Goal: Task Accomplishment & Management: Complete application form

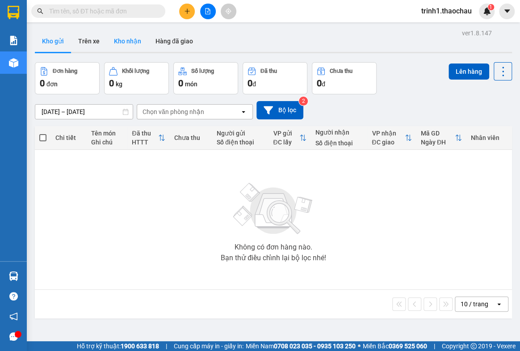
click at [111, 41] on button "Kho nhận" at bounding box center [128, 40] width 42 height 21
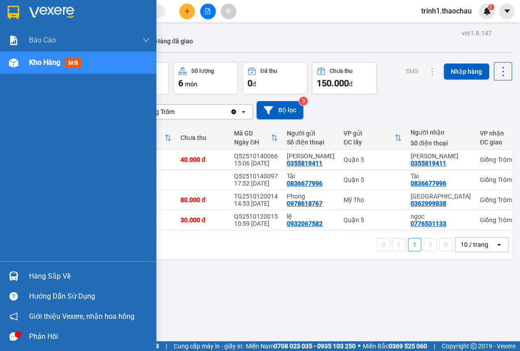
click at [46, 269] on div "Hàng sắp về" at bounding box center [89, 275] width 121 height 13
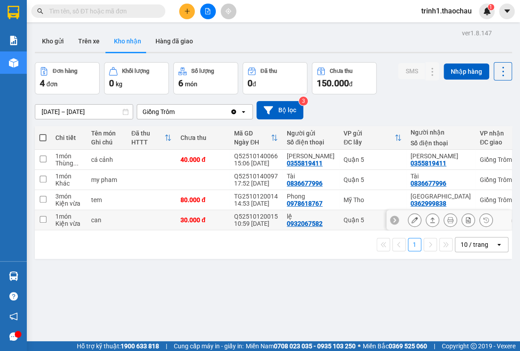
click at [289, 214] on section "Kết quả tìm kiếm ( 0 ) Bộ lọc No Data trinh1.thaochau 1 Báo cáo Báo cáo dòng ti…" at bounding box center [260, 175] width 520 height 351
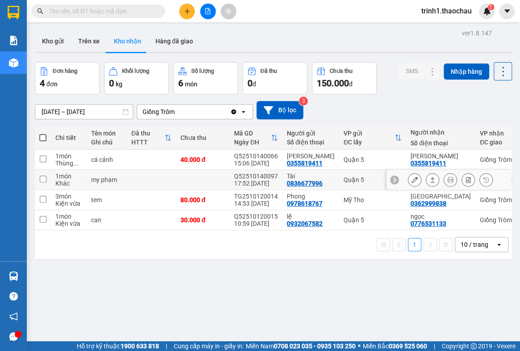
click at [412, 182] on button at bounding box center [414, 180] width 13 height 16
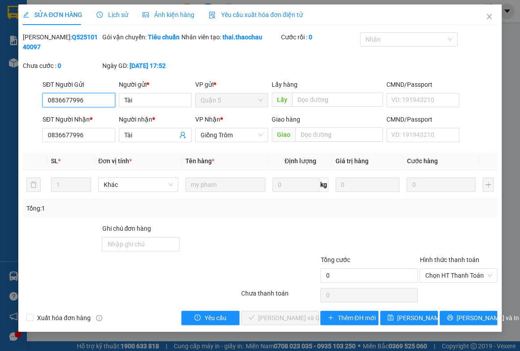
type input "0836677996"
type input "Tài"
type input "0836677996"
type input "Tài"
click at [348, 278] on input "0" at bounding box center [368, 275] width 97 height 14
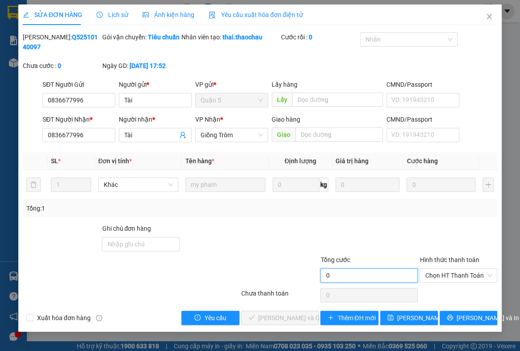
click at [347, 278] on input "0" at bounding box center [368, 275] width 97 height 14
click at [487, 15] on icon "close" at bounding box center [488, 16] width 7 height 7
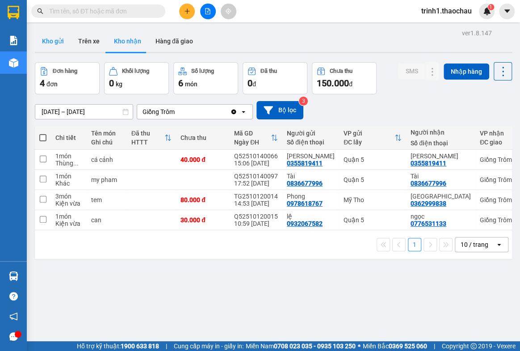
click at [59, 40] on button "Kho gửi" at bounding box center [53, 40] width 36 height 21
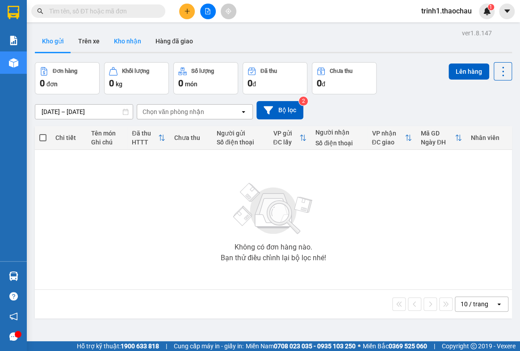
click at [121, 40] on button "Kho nhận" at bounding box center [128, 40] width 42 height 21
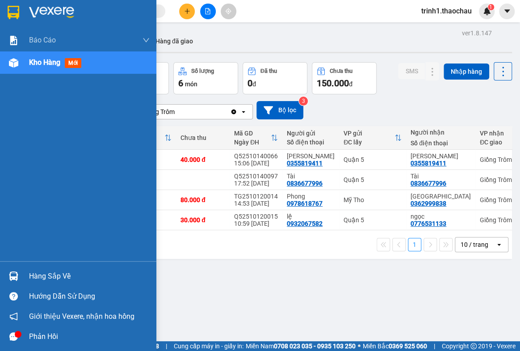
click at [55, 269] on div "Hàng sắp về" at bounding box center [89, 275] width 121 height 13
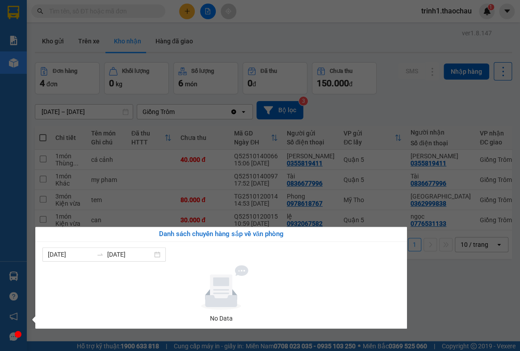
drag, startPoint x: 456, startPoint y: 300, endPoint x: 421, endPoint y: 215, distance: 91.5
click at [456, 298] on section "Kết quả tìm kiếm ( 0 ) Bộ lọc No Data trinh1.thaochau 1 Báo cáo Báo cáo dòng ti…" at bounding box center [260, 175] width 520 height 351
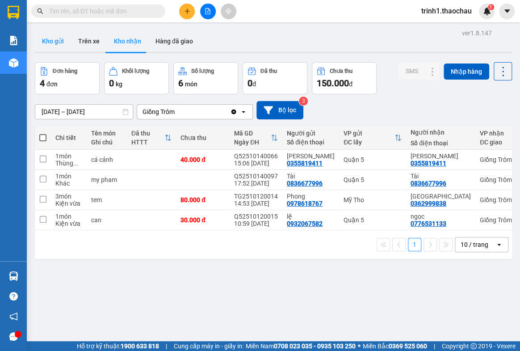
click at [48, 44] on button "Kho gửi" at bounding box center [53, 40] width 36 height 21
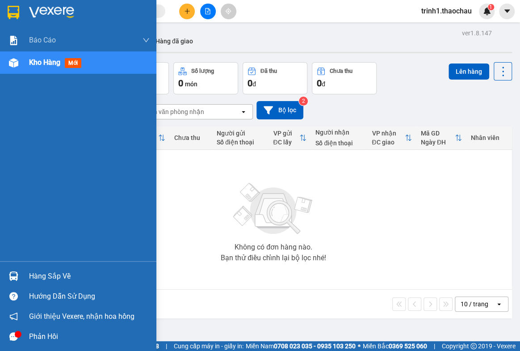
click at [29, 273] on div "Hàng sắp về" at bounding box center [89, 275] width 121 height 13
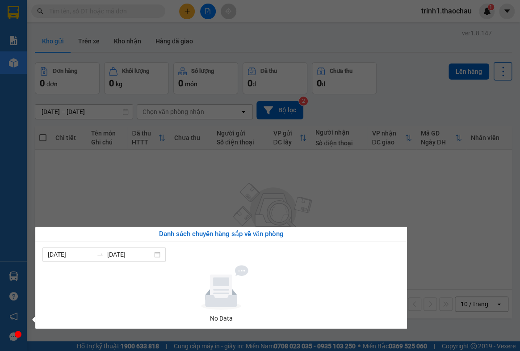
drag, startPoint x: 438, startPoint y: 196, endPoint x: 372, endPoint y: 158, distance: 76.1
click at [437, 194] on section "Kết quả tìm kiếm ( 0 ) Bộ lọc No Data trinh1.thaochau 1 Báo cáo Báo cáo dòng ti…" at bounding box center [260, 175] width 520 height 351
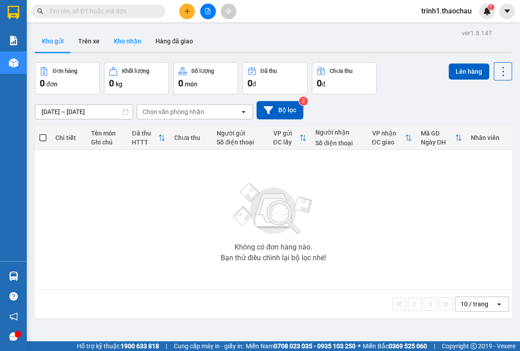
click at [120, 35] on button "Kho nhận" at bounding box center [128, 40] width 42 height 21
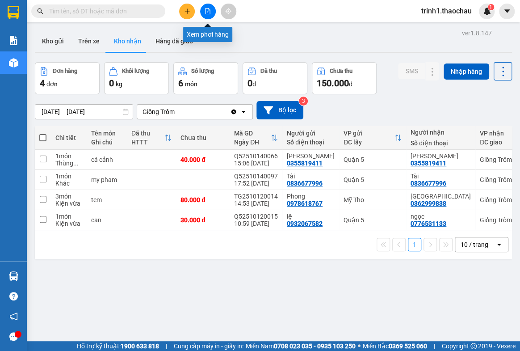
click at [205, 15] on button at bounding box center [208, 12] width 16 height 16
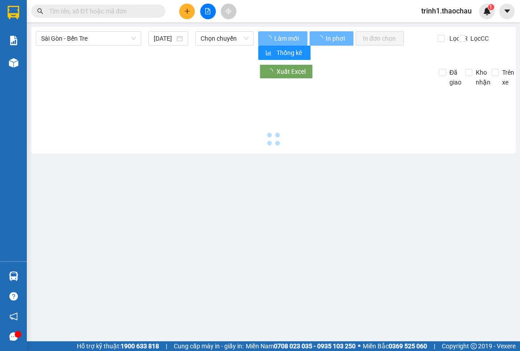
type input "[DATE]"
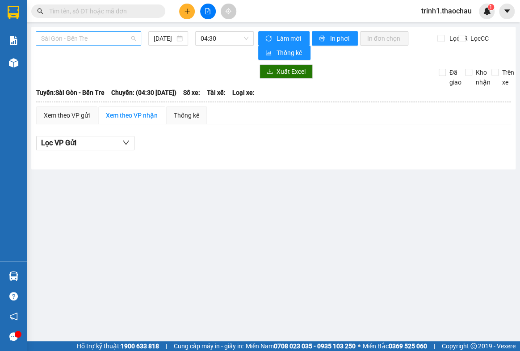
click at [93, 43] on span "Sài Gòn - Bến Tre" at bounding box center [88, 38] width 95 height 13
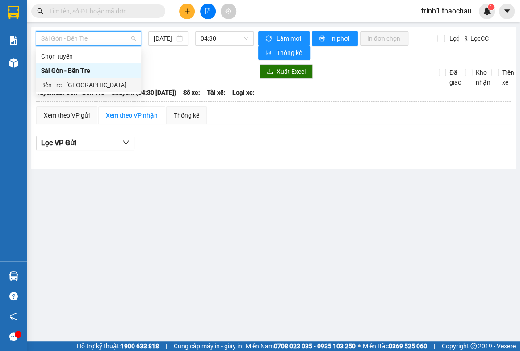
click at [78, 86] on div "Bến Tre - [GEOGRAPHIC_DATA]" at bounding box center [88, 85] width 95 height 10
type input "[DATE]"
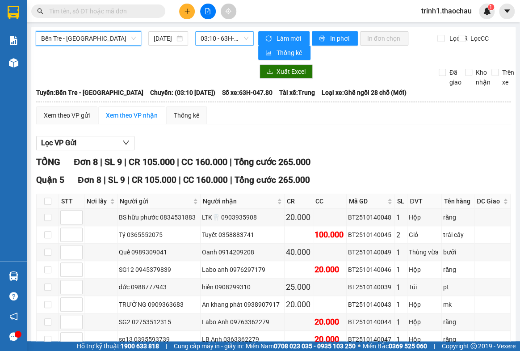
click at [195, 40] on div "03:10 - 63H-047.80" at bounding box center [224, 38] width 59 height 14
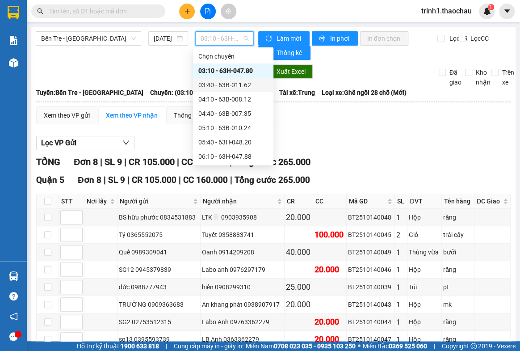
click at [206, 84] on div "03:40 - 63B-011.62" at bounding box center [233, 85] width 70 height 10
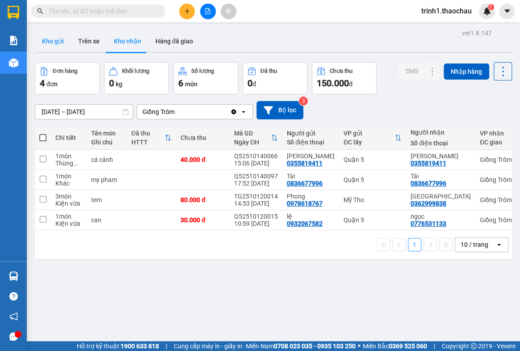
click at [60, 43] on button "Kho gửi" at bounding box center [53, 40] width 36 height 21
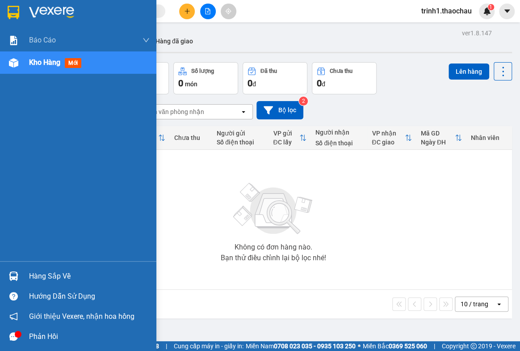
click at [36, 269] on div "Hàng sắp về" at bounding box center [89, 275] width 121 height 13
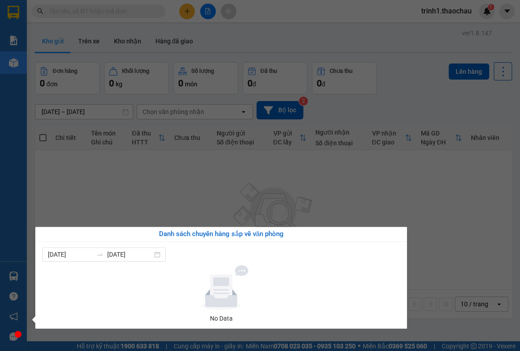
click at [446, 207] on section "Kết quả tìm kiếm ( 0 ) Bộ lọc No Data trinh1.thaochau 1 Báo cáo Báo cáo dòng ti…" at bounding box center [260, 175] width 520 height 351
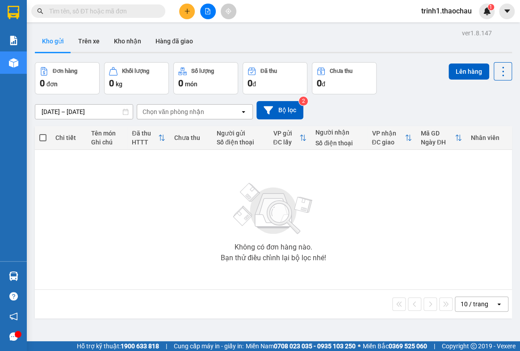
click at [141, 25] on main "ver 1.8.147 Kho gửi Trên xe Kho nhận Hàng đã giao Đơn hàng 0 đơn Khối lượng 0 k…" at bounding box center [260, 170] width 520 height 341
click at [134, 54] on div "ver 1.8.147 Kho gửi Trên xe Kho nhận Hàng đã giao Đơn hàng 0 đơn Khối lượng 0 k…" at bounding box center [273, 202] width 484 height 351
click at [133, 41] on button "Kho nhận" at bounding box center [128, 40] width 42 height 21
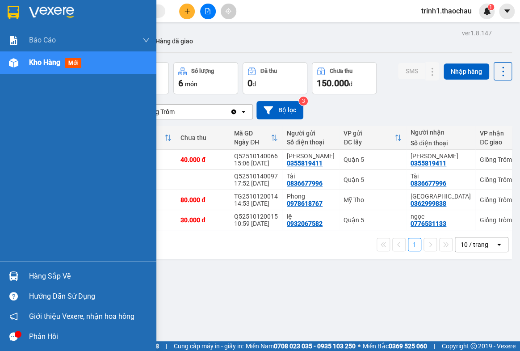
click at [54, 274] on div "Hàng sắp về" at bounding box center [89, 275] width 121 height 13
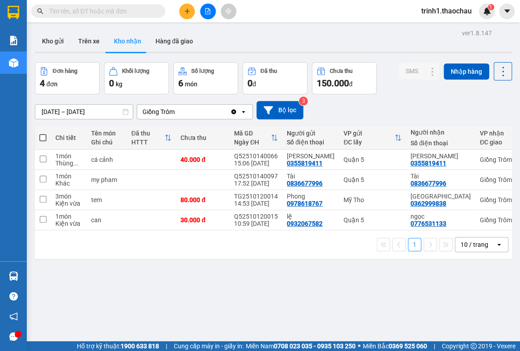
click at [428, 278] on section "Kết quả tìm kiếm ( 0 ) Bộ lọc No Data trinh1.thaochau 1 Báo cáo Báo cáo dòng ti…" at bounding box center [260, 175] width 520 height 351
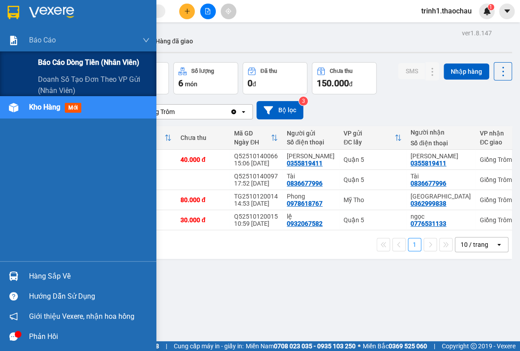
click at [81, 62] on span "Báo cáo dòng tiền (nhân viên)" at bounding box center [88, 62] width 101 height 11
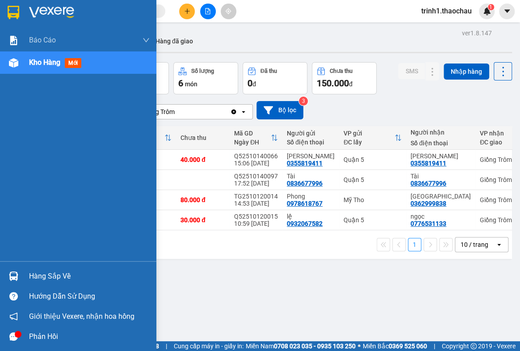
click at [58, 277] on div "Hàng sắp về" at bounding box center [89, 275] width 121 height 13
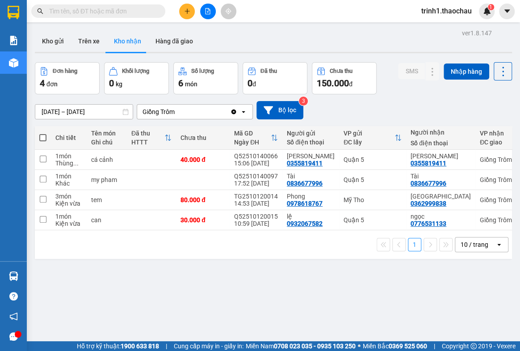
drag, startPoint x: 445, startPoint y: 297, endPoint x: 304, endPoint y: 20, distance: 310.8
click at [445, 289] on section "Kết quả tìm kiếm ( 0 ) Bộ lọc No Data trinh1.thaochau 1 Báo cáo Báo cáo dòng ti…" at bounding box center [260, 175] width 520 height 351
click at [55, 46] on button "Kho gửi" at bounding box center [53, 40] width 36 height 21
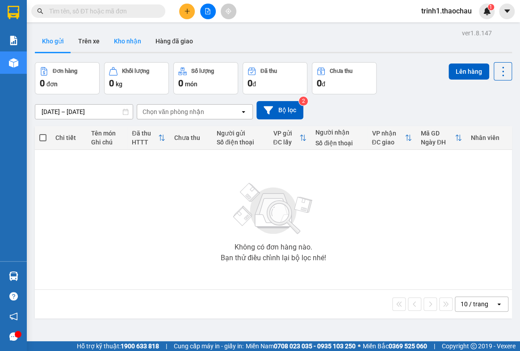
click at [135, 39] on button "Kho nhận" at bounding box center [128, 40] width 42 height 21
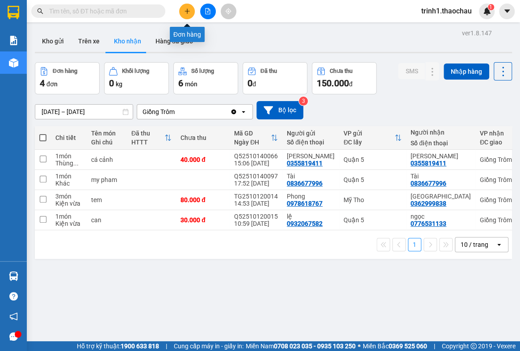
click at [181, 11] on button at bounding box center [187, 12] width 16 height 16
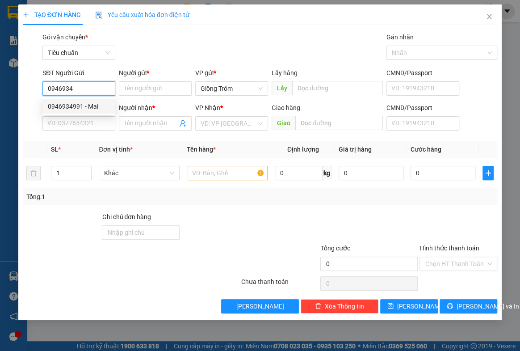
click at [94, 107] on div "0946934991 - Mai" at bounding box center [79, 106] width 62 height 10
type input "0946934991"
type input "Mai"
type input "0946934991"
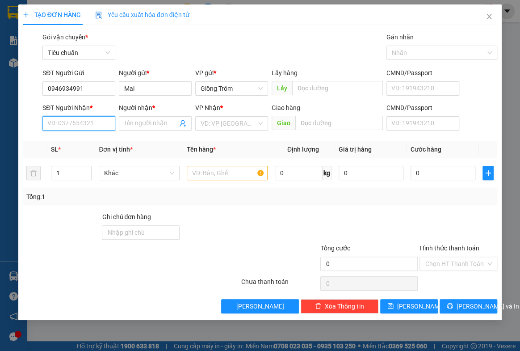
click at [92, 119] on input "SĐT Người Nhận *" at bounding box center [78, 123] width 73 height 14
click at [100, 151] on div "0939804994 - anh Nhựt" at bounding box center [81, 156] width 67 height 10
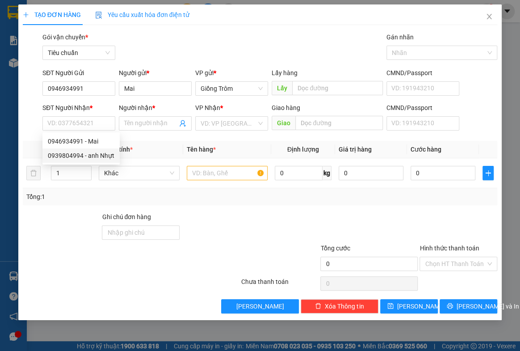
click at [100, 151] on span "Đơn vị tính *" at bounding box center [115, 149] width 33 height 7
type input "0939804994"
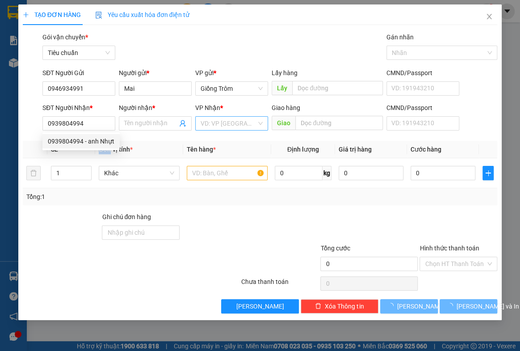
type input "anh Nhựt"
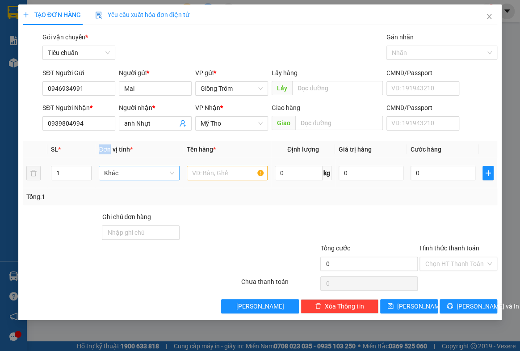
click at [148, 175] on span "Khác" at bounding box center [139, 172] width 70 height 13
type input "GIỎ"
click at [158, 188] on div "Giỏ" at bounding box center [139, 190] width 70 height 10
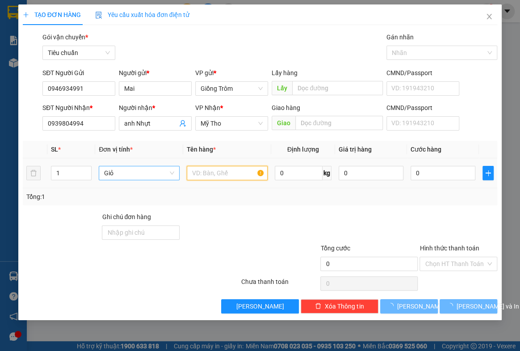
click at [205, 170] on input "text" at bounding box center [227, 173] width 81 height 14
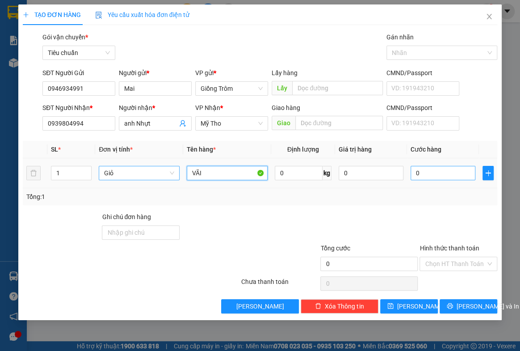
type input "VÃI"
click at [435, 173] on input "0" at bounding box center [442, 173] width 65 height 14
type input "4"
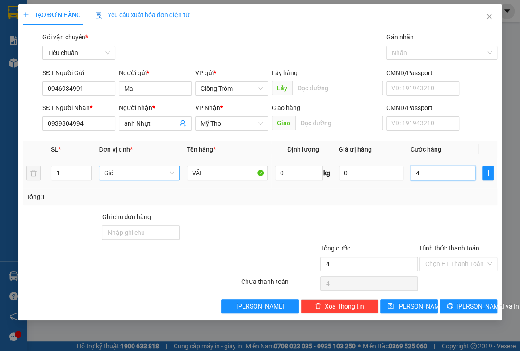
type input "40"
click at [436, 265] on input "Hình thức thanh toán" at bounding box center [455, 263] width 61 height 13
type input "40.000"
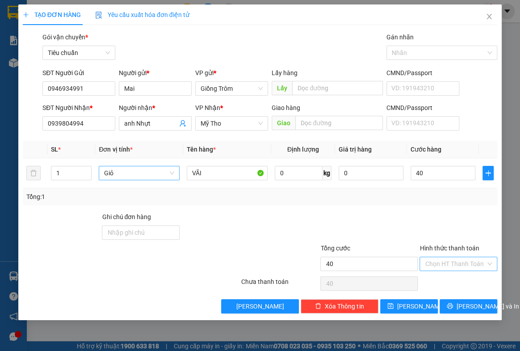
type input "40.000"
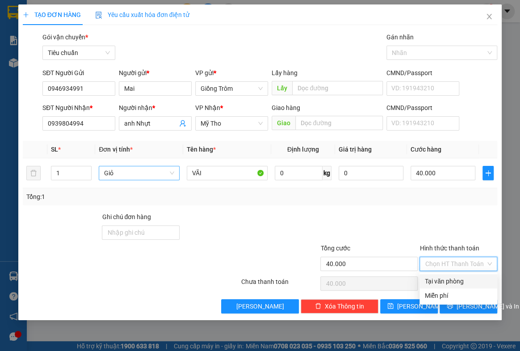
click at [438, 279] on div "Tại văn phòng" at bounding box center [458, 281] width 67 height 10
type input "0"
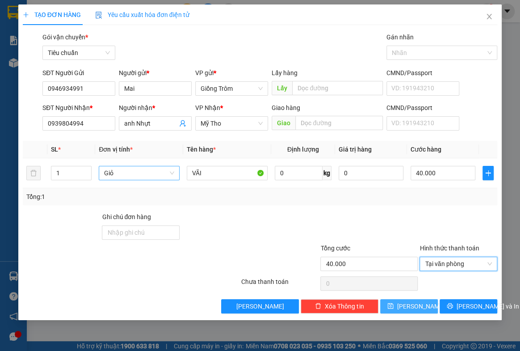
click at [421, 308] on button "[PERSON_NAME]" at bounding box center [409, 306] width 58 height 14
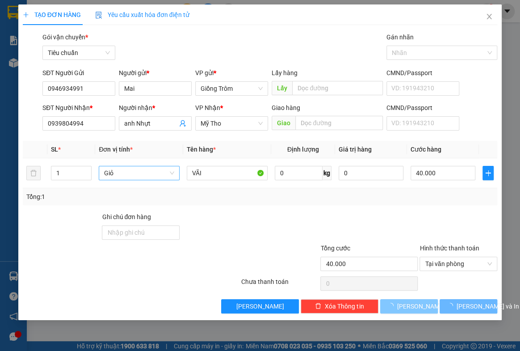
type input "0"
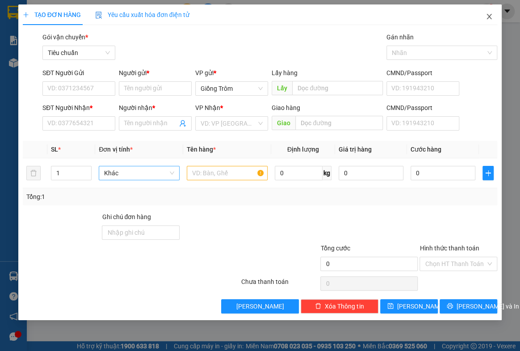
click at [491, 19] on icon "close" at bounding box center [488, 16] width 7 height 7
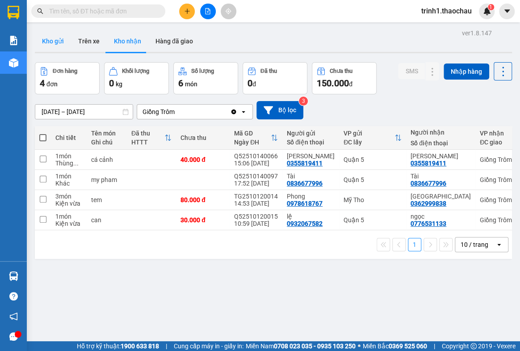
click at [63, 45] on button "Kho gửi" at bounding box center [53, 40] width 36 height 21
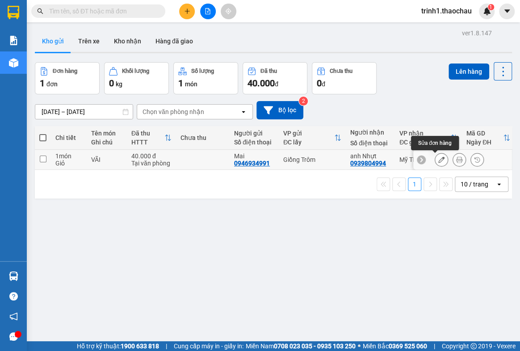
click at [435, 159] on button at bounding box center [441, 160] width 13 height 16
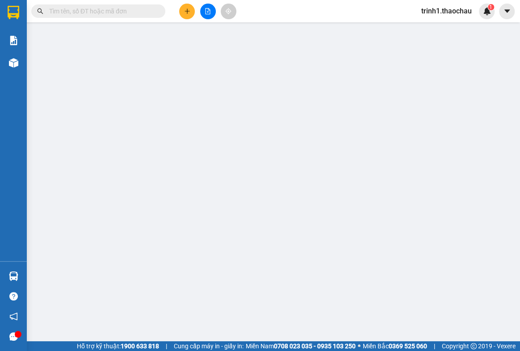
type input "0946934991"
type input "Mai"
type input "0939804994"
type input "anh Nhựt"
type input "40.000"
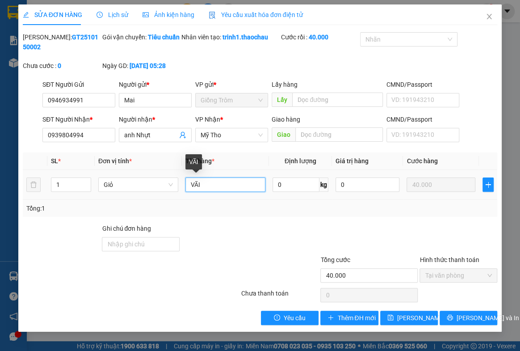
click at [211, 181] on input "VÃI" at bounding box center [225, 184] width 80 height 14
type input "VẢI"
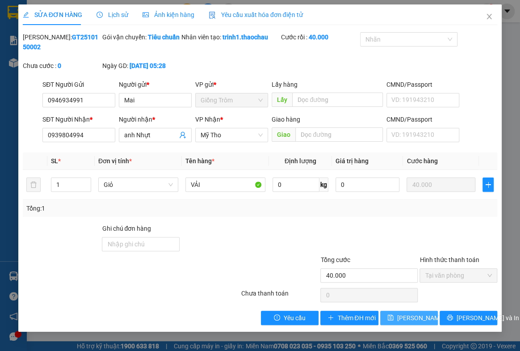
click at [416, 319] on span "[PERSON_NAME] thay đổi" at bounding box center [432, 318] width 71 height 10
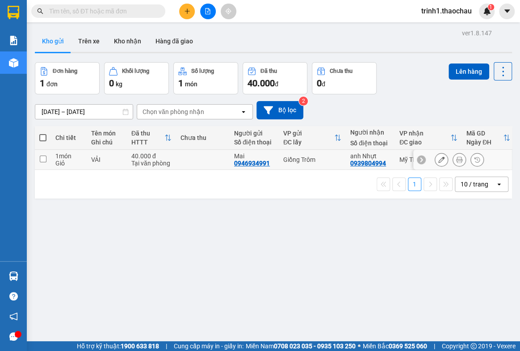
click at [101, 156] on div "VẢI" at bounding box center [106, 159] width 31 height 7
checkbox input "true"
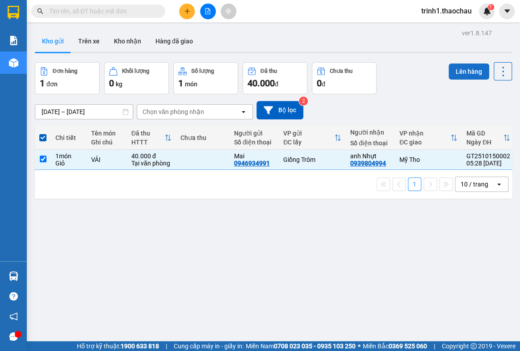
click at [455, 69] on button "Lên hàng" at bounding box center [468, 71] width 41 height 16
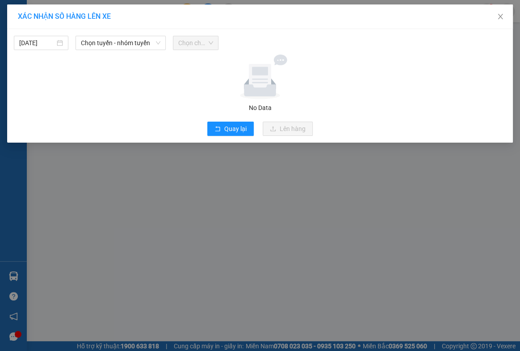
drag, startPoint x: 96, startPoint y: 43, endPoint x: 98, endPoint y: 51, distance: 8.1
click at [96, 44] on span "Chọn tuyến - nhóm tuyến" at bounding box center [120, 42] width 79 height 13
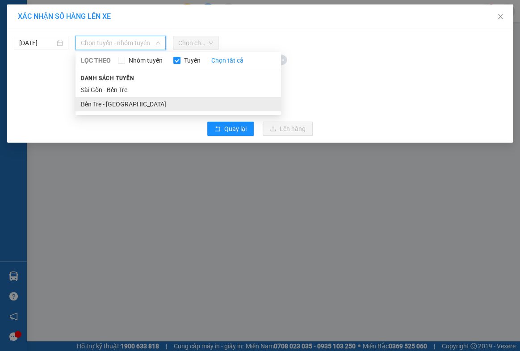
click at [98, 103] on li "Bến Tre - [GEOGRAPHIC_DATA]" at bounding box center [177, 104] width 205 height 14
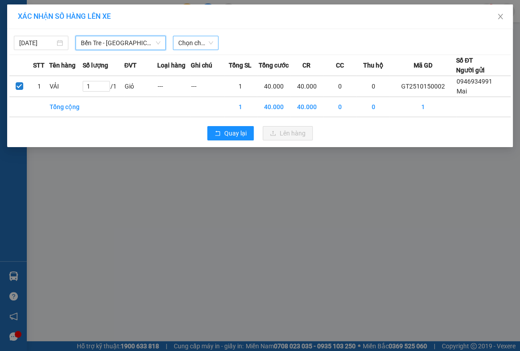
click at [174, 41] on div "Chọn chuyến" at bounding box center [196, 43] width 46 height 14
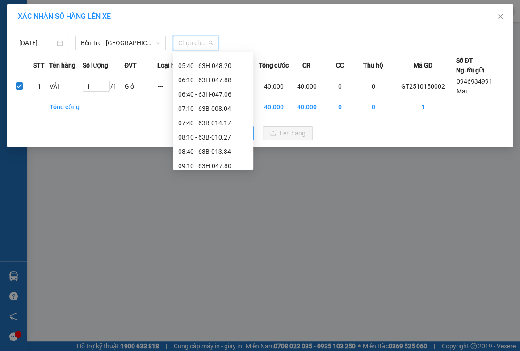
scroll to position [40, 0]
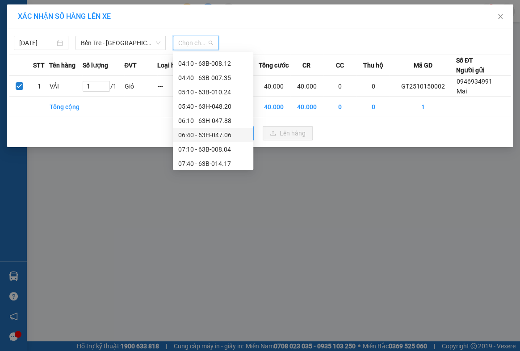
click at [196, 136] on div "06:40 - 63H-047.06" at bounding box center [213, 135] width 70 height 10
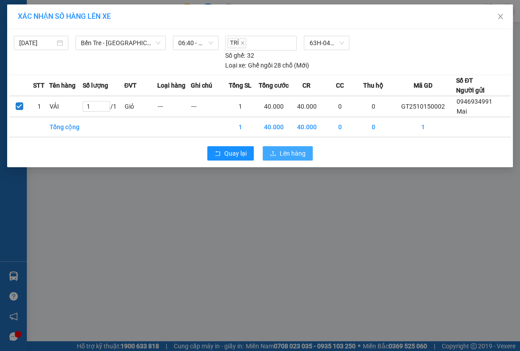
click at [293, 152] on span "Lên hàng" at bounding box center [293, 153] width 26 height 10
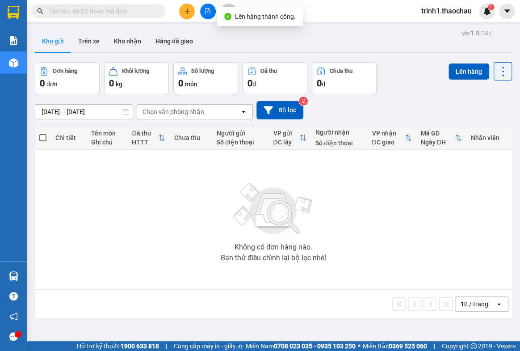
click at [209, 13] on icon "file-add" at bounding box center [208, 11] width 6 height 6
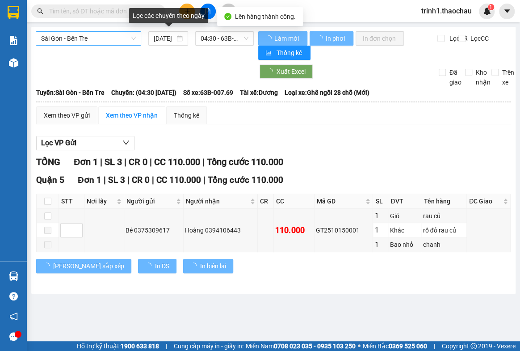
click at [111, 36] on span "Sài Gòn - Bến Tre" at bounding box center [88, 38] width 95 height 13
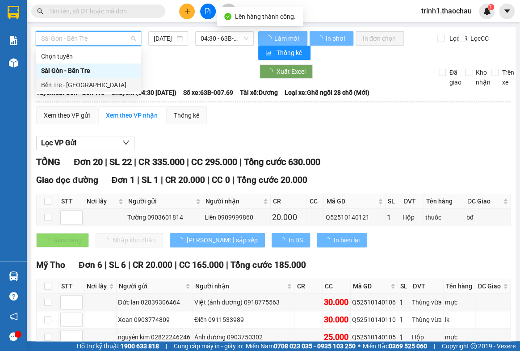
click at [86, 83] on div "Bến Tre - [GEOGRAPHIC_DATA]" at bounding box center [88, 85] width 95 height 10
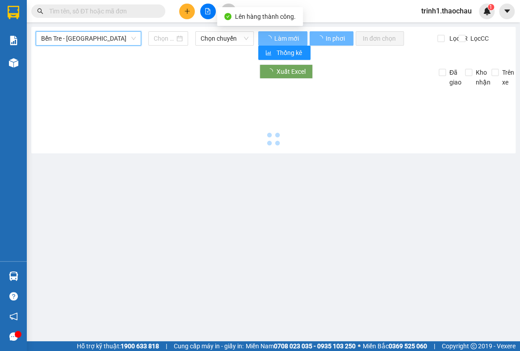
type input "[DATE]"
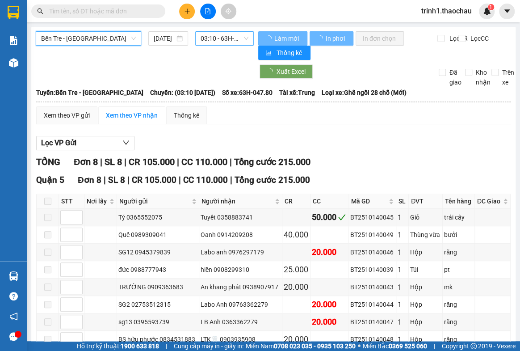
click at [213, 41] on span "03:10 - 63H-047.80" at bounding box center [225, 38] width 48 height 13
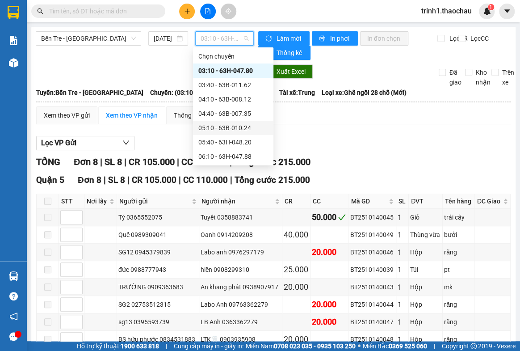
scroll to position [81, 0]
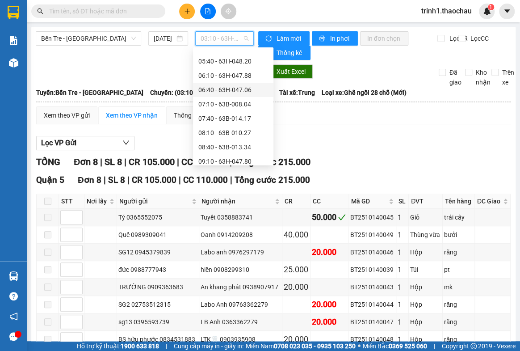
click at [218, 88] on div "06:40 - 63H-047.06" at bounding box center [233, 90] width 70 height 10
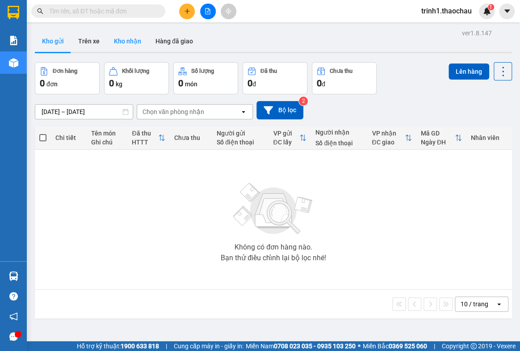
click at [119, 47] on button "Kho nhận" at bounding box center [128, 40] width 42 height 21
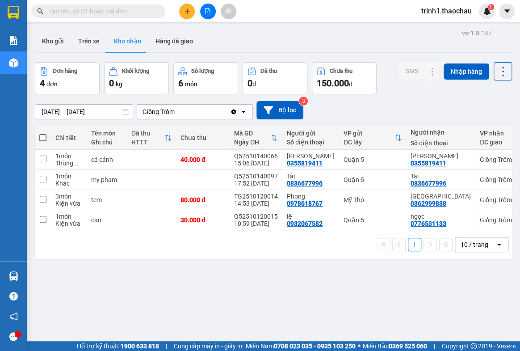
click at [192, 11] on button at bounding box center [187, 12] width 16 height 16
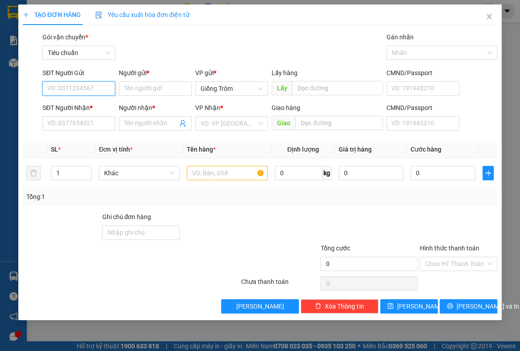
click at [58, 92] on input "SĐT Người Gửi" at bounding box center [78, 88] width 73 height 14
type input "0387888003"
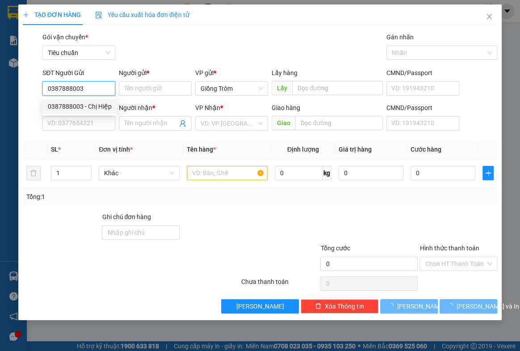
click at [102, 103] on div "0387888003 - Chị Hiệp" at bounding box center [80, 106] width 64 height 10
type input "Chị Hiệp"
type input "0387888003"
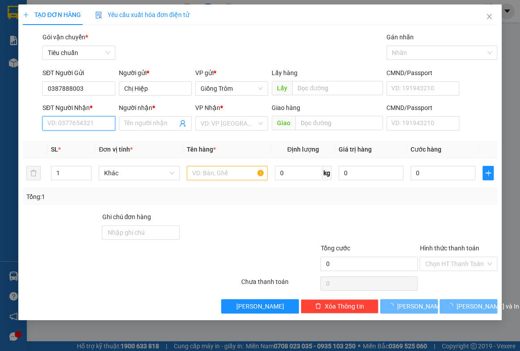
click at [98, 121] on input "SĐT Người Nhận *" at bounding box center [78, 123] width 73 height 14
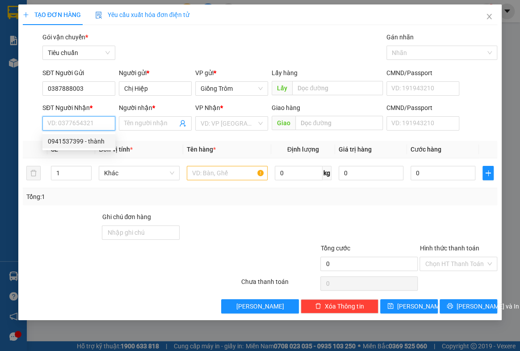
click at [98, 139] on div "0941537399 - thành" at bounding box center [79, 141] width 62 height 10
type input "0941537399"
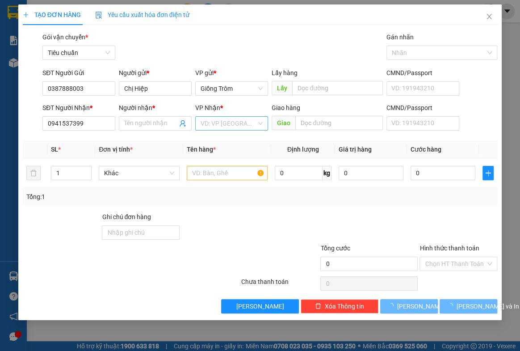
click at [226, 117] on input "search" at bounding box center [229, 123] width 56 height 13
drag, startPoint x: 226, startPoint y: 117, endPoint x: 226, endPoint y: 125, distance: 8.5
click at [226, 117] on input "search" at bounding box center [229, 123] width 56 height 13
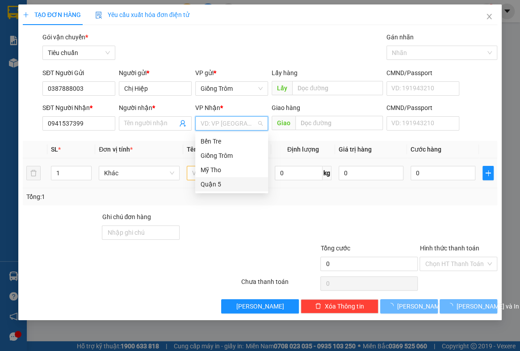
drag, startPoint x: 212, startPoint y: 183, endPoint x: 202, endPoint y: 165, distance: 20.8
click at [212, 182] on div "Quận 5" at bounding box center [232, 184] width 62 height 10
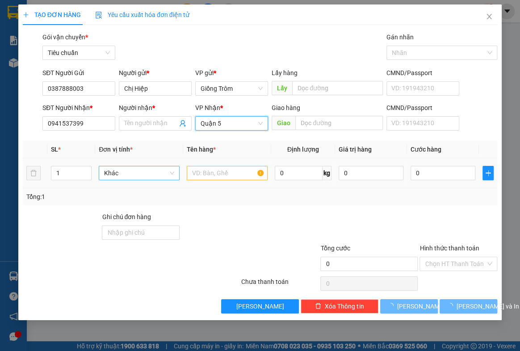
type input "thành"
click at [141, 172] on span "Khác" at bounding box center [139, 172] width 70 height 13
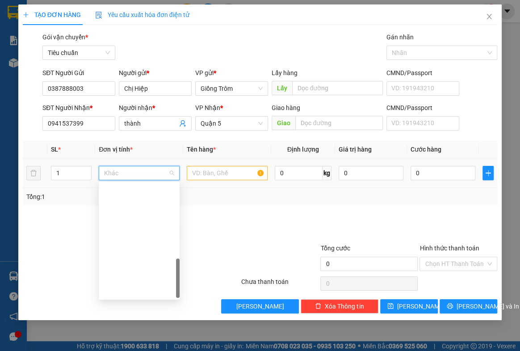
scroll to position [278, 0]
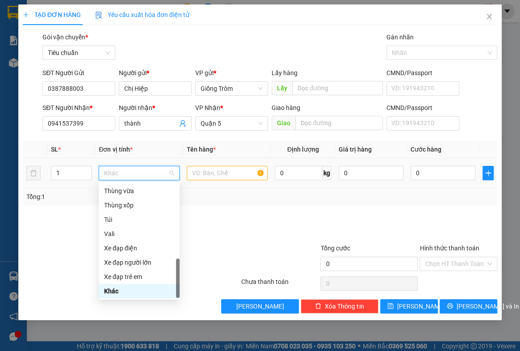
type input "T"
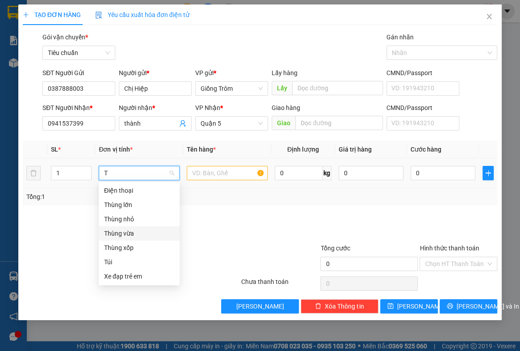
click at [125, 227] on div "Thùng vừa" at bounding box center [139, 233] width 81 height 14
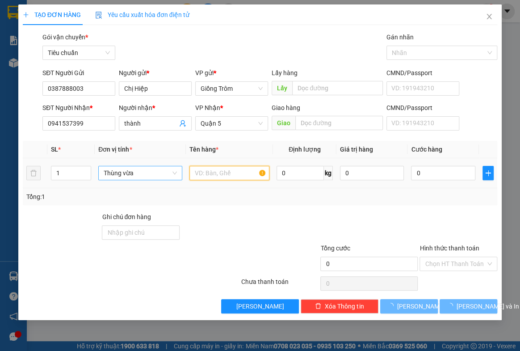
click at [198, 174] on input "text" at bounding box center [229, 173] width 80 height 14
type input "D"
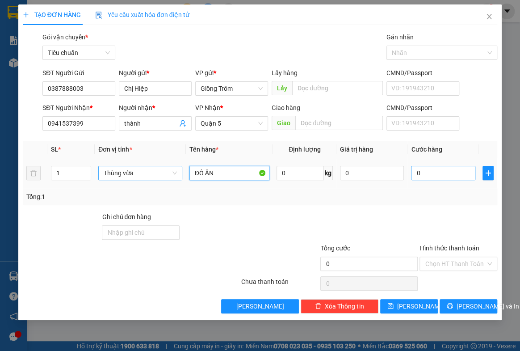
type input "ĐỒ ĂN"
click at [442, 176] on input "0" at bounding box center [443, 173] width 64 height 14
type input "4"
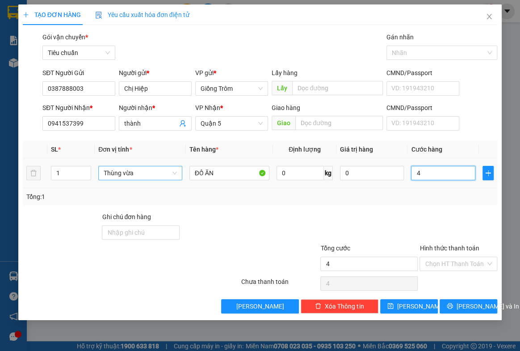
type input "40"
type input "40.000"
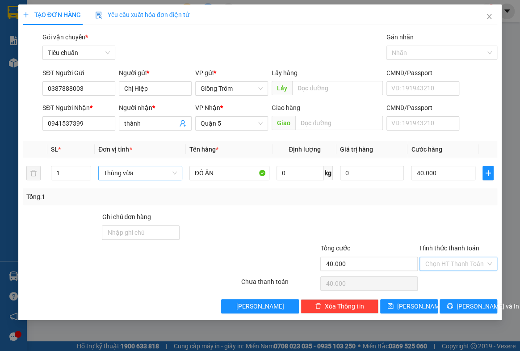
click at [464, 265] on input "Hình thức thanh toán" at bounding box center [455, 263] width 61 height 13
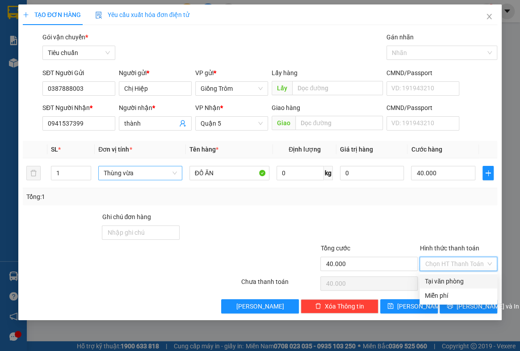
click at [460, 279] on div "Tại văn phòng" at bounding box center [458, 281] width 67 height 10
type input "0"
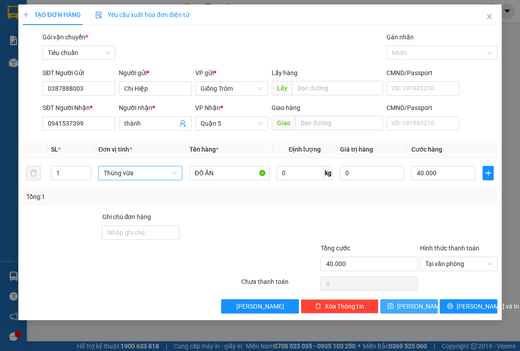
click at [418, 302] on span "[PERSON_NAME]" at bounding box center [421, 306] width 48 height 10
type input "0"
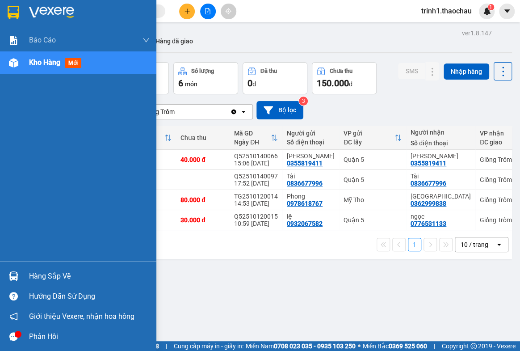
click at [40, 274] on div "Hàng sắp về" at bounding box center [89, 275] width 121 height 13
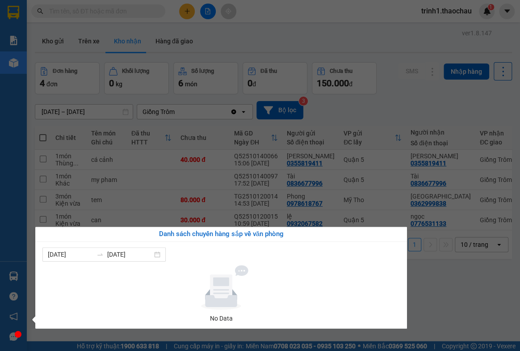
drag, startPoint x: 447, startPoint y: 297, endPoint x: 396, endPoint y: 132, distance: 172.5
click at [447, 295] on section "Kết quả tìm kiếm ( 0 ) Bộ lọc No Data trinh1.thaochau 1 Báo cáo Báo cáo dòng ti…" at bounding box center [260, 175] width 520 height 351
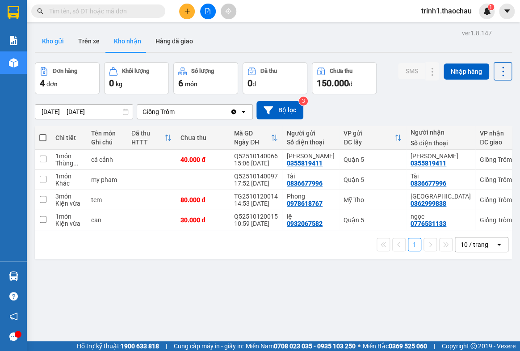
click at [61, 42] on button "Kho gửi" at bounding box center [53, 40] width 36 height 21
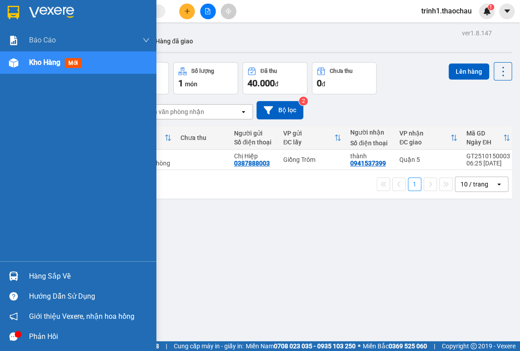
click at [33, 271] on div "Hàng sắp về" at bounding box center [89, 275] width 121 height 13
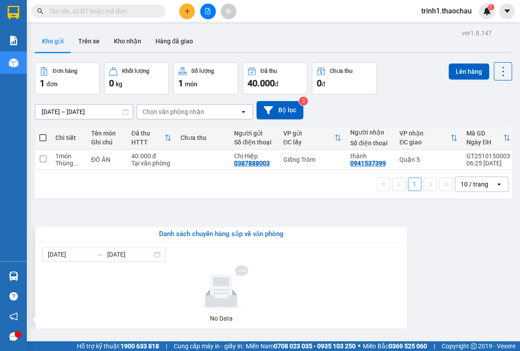
click at [483, 263] on section "Kết quả tìm kiếm ( 0 ) Bộ lọc No Data trinh1.thaochau 1 Báo cáo Báo cáo dòng ti…" at bounding box center [260, 175] width 520 height 351
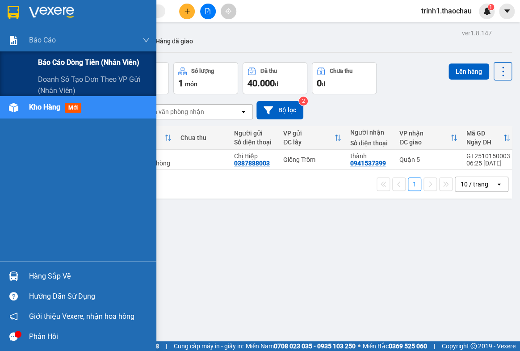
click at [71, 54] on div "Báo cáo dòng tiền (nhân viên)" at bounding box center [94, 62] width 112 height 22
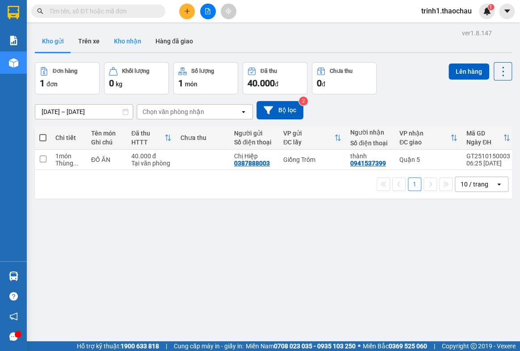
click at [127, 41] on button "Kho nhận" at bounding box center [128, 40] width 42 height 21
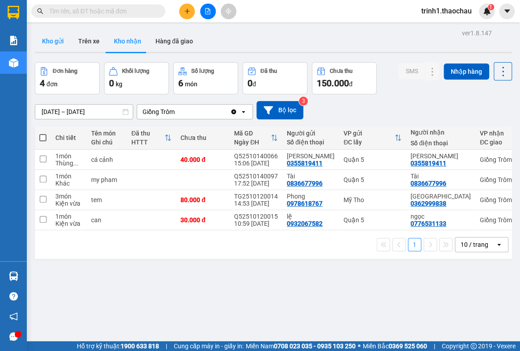
click at [60, 44] on button "Kho gửi" at bounding box center [53, 40] width 36 height 21
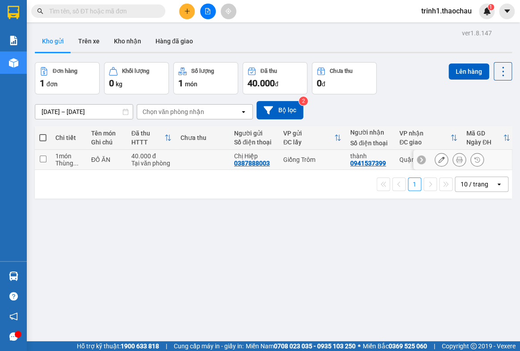
click at [113, 158] on div "ĐỒ ĂN" at bounding box center [106, 159] width 31 height 7
checkbox input "true"
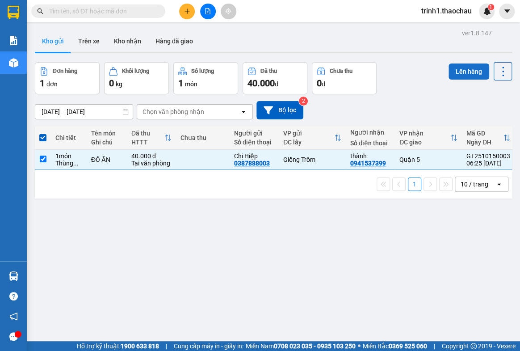
click at [459, 69] on button "Lên hàng" at bounding box center [468, 71] width 41 height 16
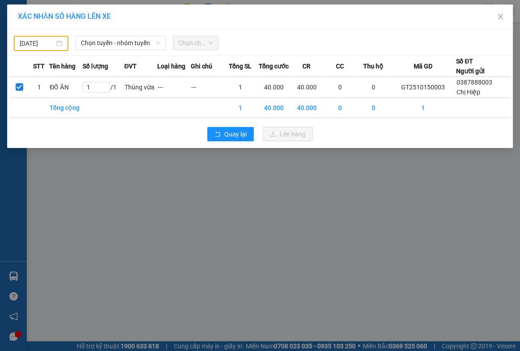
click at [45, 43] on input "[DATE]" at bounding box center [37, 43] width 35 height 10
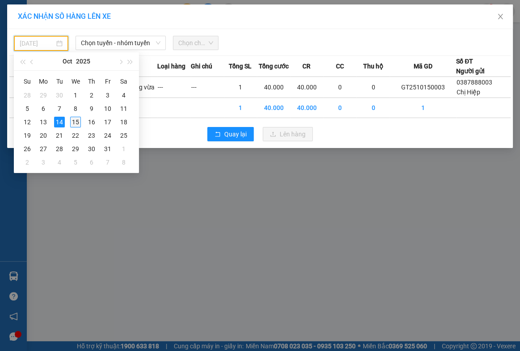
click at [76, 123] on div "15" at bounding box center [75, 122] width 11 height 11
type input "[DATE]"
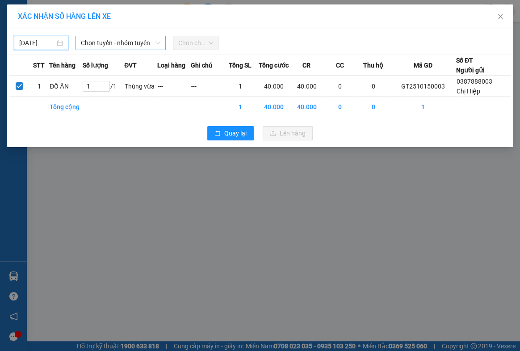
click at [106, 47] on span "Chọn tuyến - nhóm tuyến" at bounding box center [120, 42] width 79 height 13
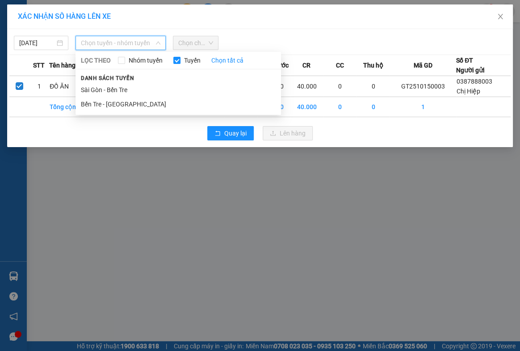
click at [115, 108] on li "Bến Tre - [GEOGRAPHIC_DATA]" at bounding box center [177, 104] width 205 height 14
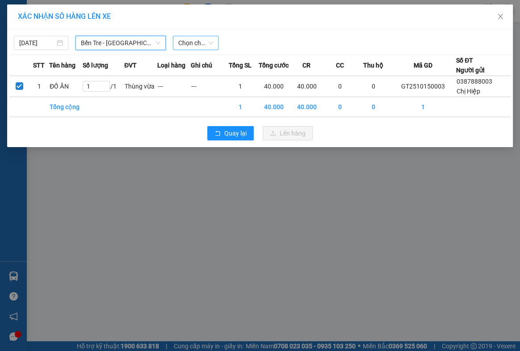
click at [192, 45] on span "Chọn chuyến" at bounding box center [195, 42] width 35 height 13
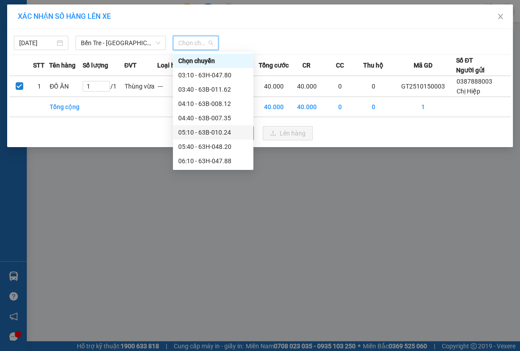
scroll to position [81, 0]
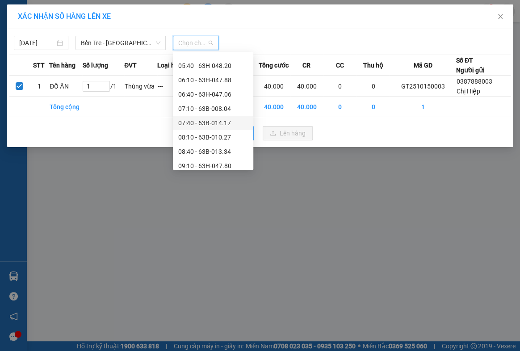
click at [203, 121] on div "07:40 - 63B-014.17" at bounding box center [213, 123] width 70 height 10
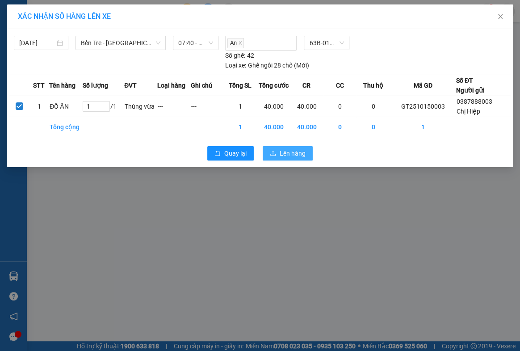
click at [278, 156] on button "Lên hàng" at bounding box center [288, 153] width 50 height 14
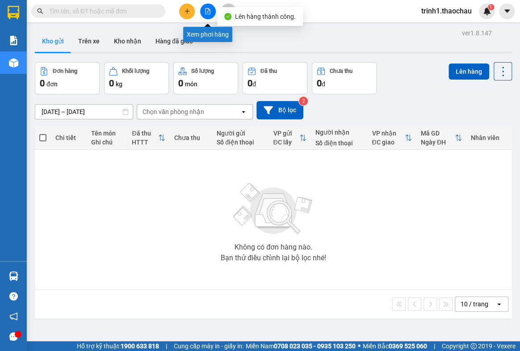
click at [205, 17] on button at bounding box center [208, 12] width 16 height 16
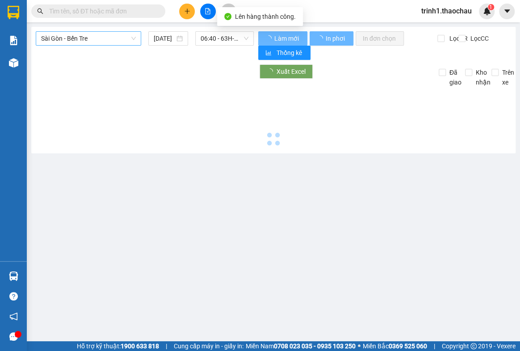
drag, startPoint x: 67, startPoint y: 40, endPoint x: 67, endPoint y: 54, distance: 13.9
click at [67, 41] on span "Sài Gòn - Bến Tre" at bounding box center [88, 38] width 95 height 13
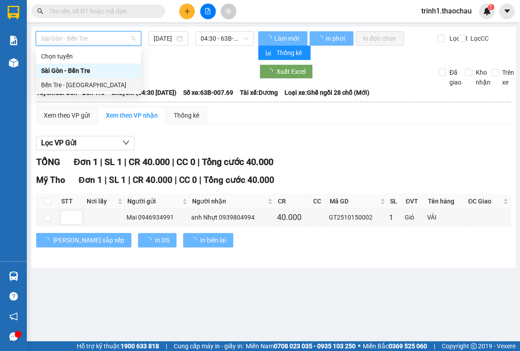
click at [60, 89] on div "Bến Tre - [GEOGRAPHIC_DATA]" at bounding box center [88, 85] width 95 height 10
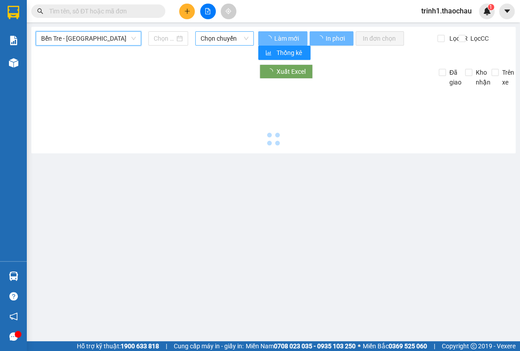
type input "[DATE]"
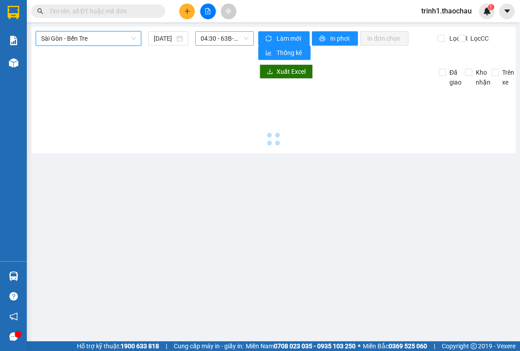
click at [203, 41] on span "04:30 - 63B-007.69" at bounding box center [225, 38] width 48 height 13
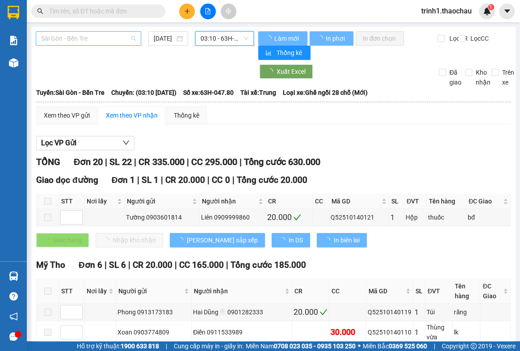
click at [79, 36] on span "Sài Gòn - Bến Tre" at bounding box center [88, 38] width 95 height 13
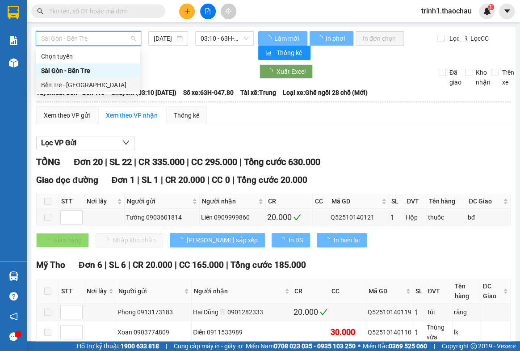
click at [84, 80] on div "Bến Tre - [GEOGRAPHIC_DATA]" at bounding box center [87, 85] width 93 height 10
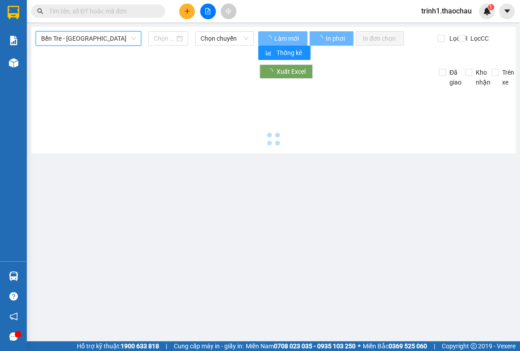
type input "[DATE]"
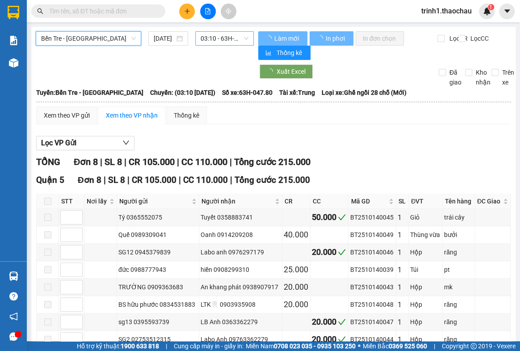
click at [206, 41] on span "03:10 - 63H-047.80" at bounding box center [225, 38] width 48 height 13
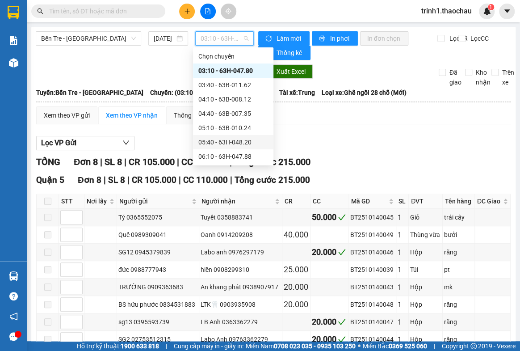
click at [212, 138] on div "05:40 - 63H-048.20" at bounding box center [233, 142] width 70 height 10
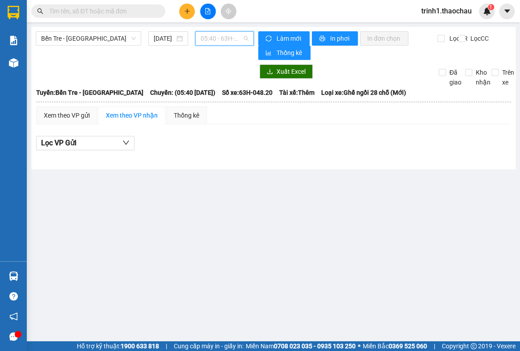
click at [222, 43] on span "05:40 - 63H-048.20" at bounding box center [225, 38] width 48 height 13
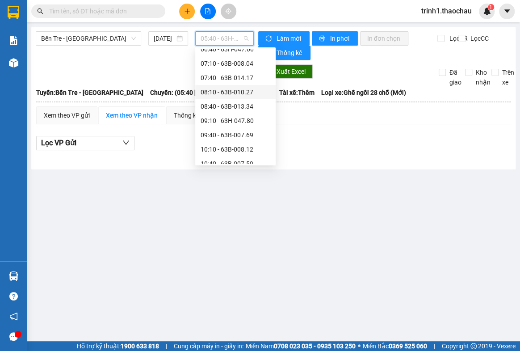
scroll to position [81, 0]
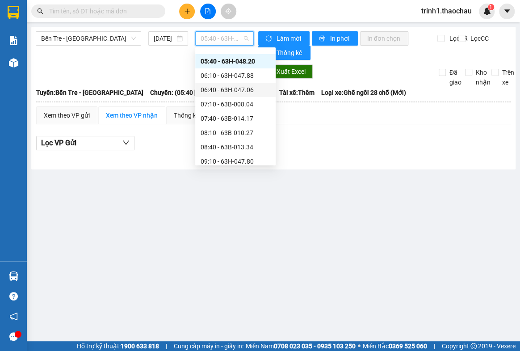
click at [223, 90] on div "06:40 - 63H-047.06" at bounding box center [236, 90] width 70 height 10
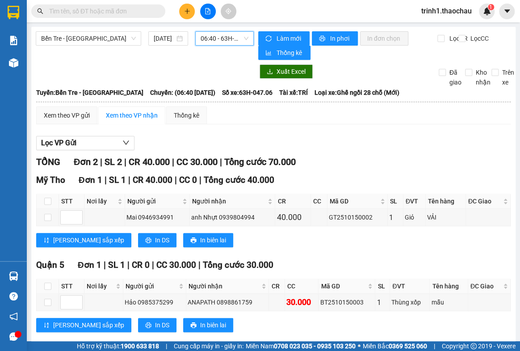
click at [218, 42] on span "06:40 - 63H-047.06" at bounding box center [225, 38] width 48 height 13
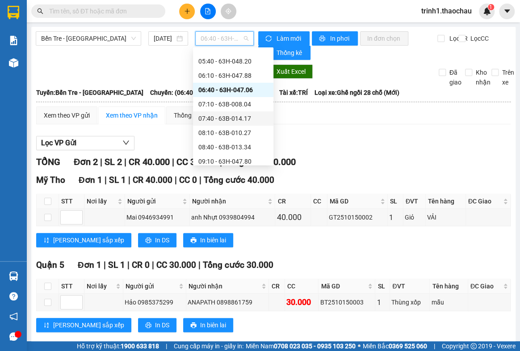
click at [221, 115] on div "07:40 - 63B-014.17" at bounding box center [233, 118] width 70 height 10
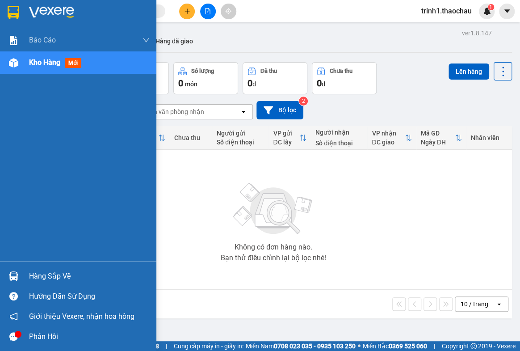
click at [40, 278] on div "Hàng sắp về" at bounding box center [89, 275] width 121 height 13
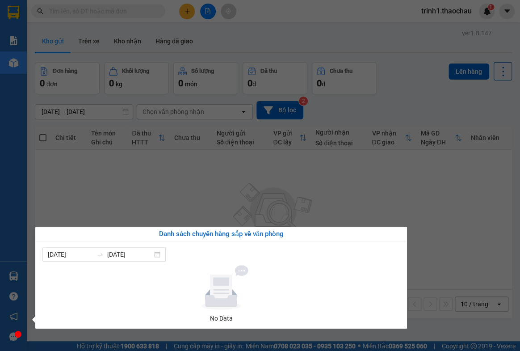
click at [121, 214] on section "Kết quả tìm kiếm ( 0 ) Bộ lọc No Data trinh1.thaochau 1 Báo cáo Báo cáo dòng ti…" at bounding box center [260, 175] width 520 height 351
